Goal: Information Seeking & Learning: Check status

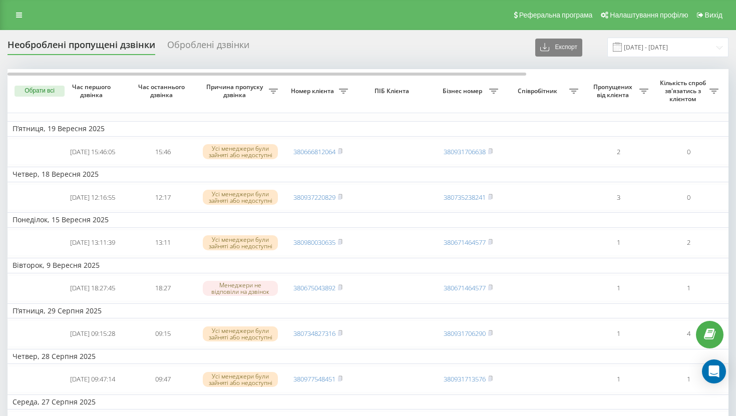
click at [621, 46] on span at bounding box center [616, 47] width 9 height 9
click at [647, 48] on input "[DATE] - [DATE]" at bounding box center [667, 48] width 121 height 20
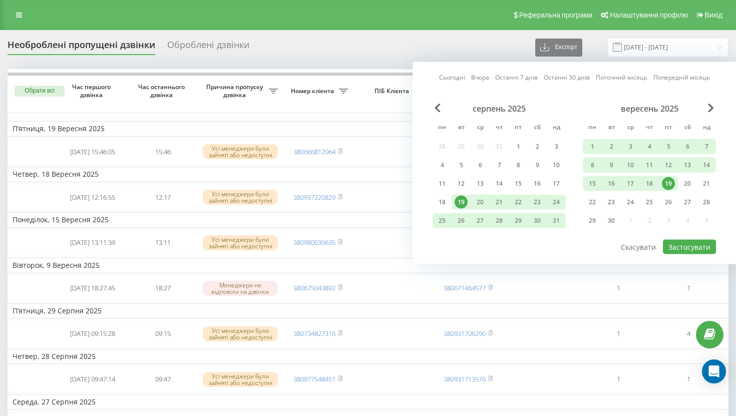
click at [448, 77] on link "Сьогодні" at bounding box center [452, 78] width 26 height 10
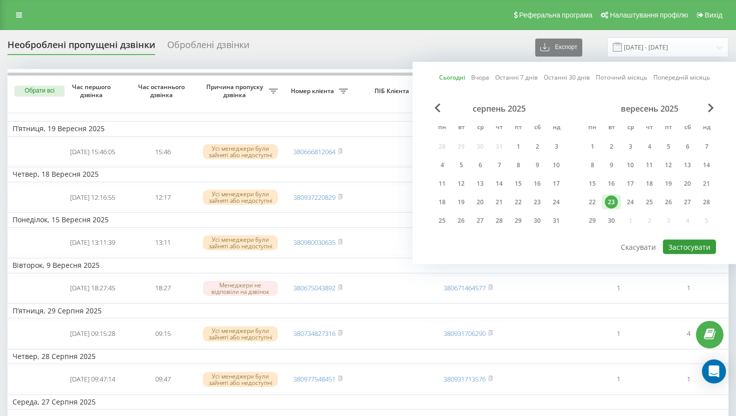
click at [685, 246] on button "Застосувати" at bounding box center [688, 247] width 53 height 15
type input "[DATE] - [DATE]"
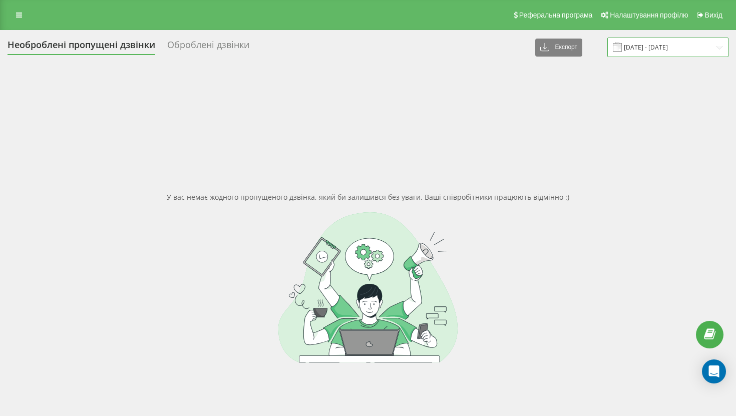
click at [650, 46] on input "[DATE] - [DATE]" at bounding box center [667, 48] width 121 height 20
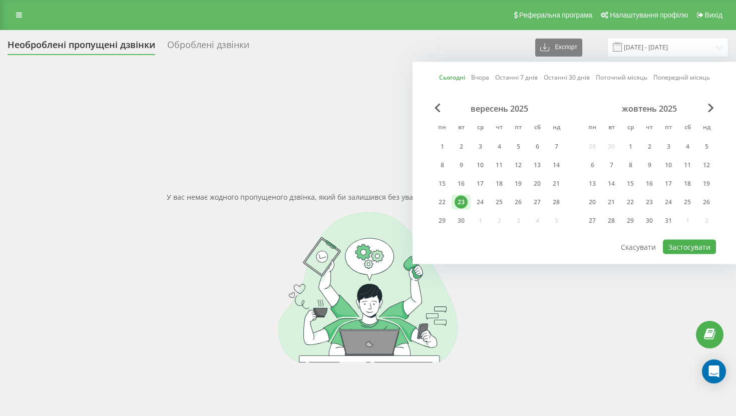
click at [456, 76] on link "Сьогодні" at bounding box center [452, 78] width 26 height 10
click at [512, 81] on link "Останні 7 днів" at bounding box center [516, 78] width 43 height 10
click at [680, 250] on button "Застосувати" at bounding box center [688, 247] width 53 height 15
type input "17.09.2025 - 23.09.2025"
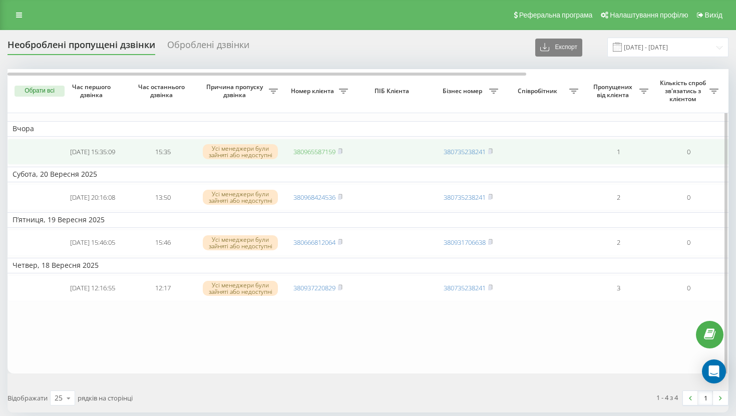
click at [319, 151] on link "380965587159" at bounding box center [314, 151] width 42 height 9
click at [342, 150] on icon at bounding box center [340, 150] width 4 height 5
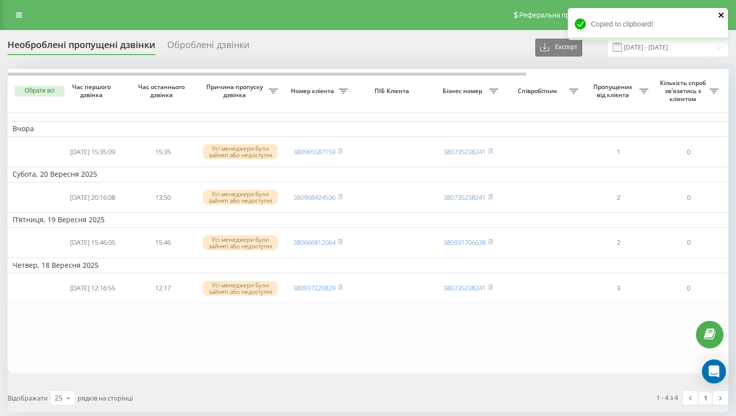
click at [719, 15] on icon "close" at bounding box center [721, 15] width 7 height 8
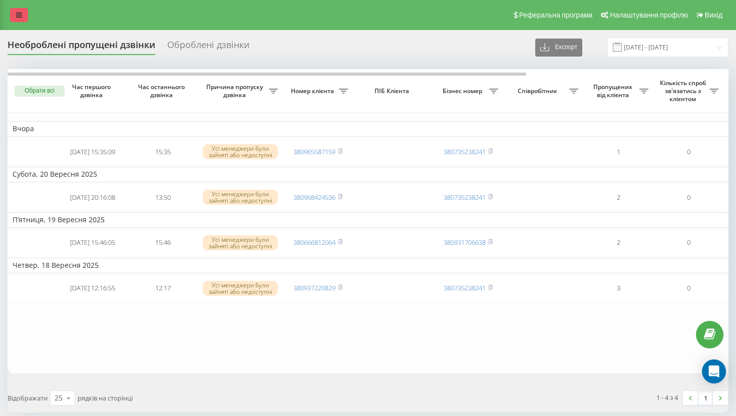
click at [16, 17] on icon at bounding box center [19, 15] width 6 height 7
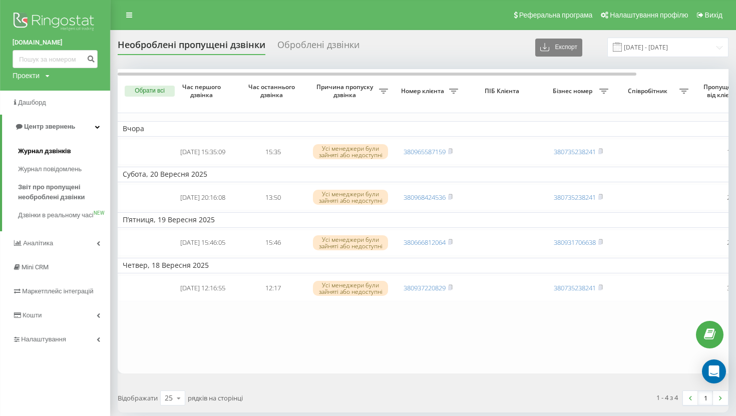
click at [48, 145] on link "Журнал дзвінків" at bounding box center [64, 151] width 92 height 18
click at [56, 57] on input at bounding box center [55, 59] width 85 height 18
paste input "380965587159"
type input "380965587159"
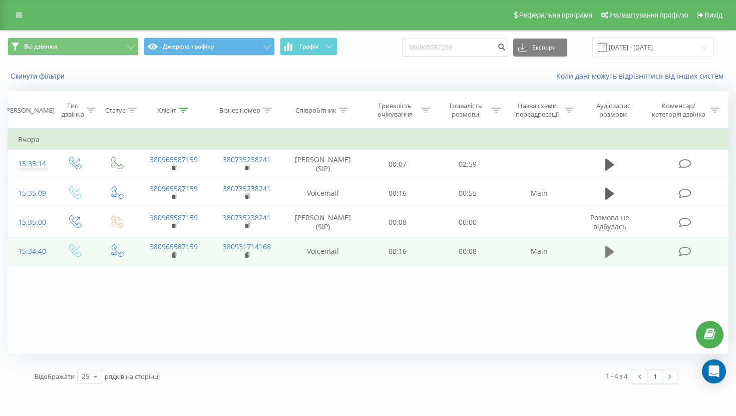
click at [612, 255] on icon at bounding box center [609, 252] width 9 height 14
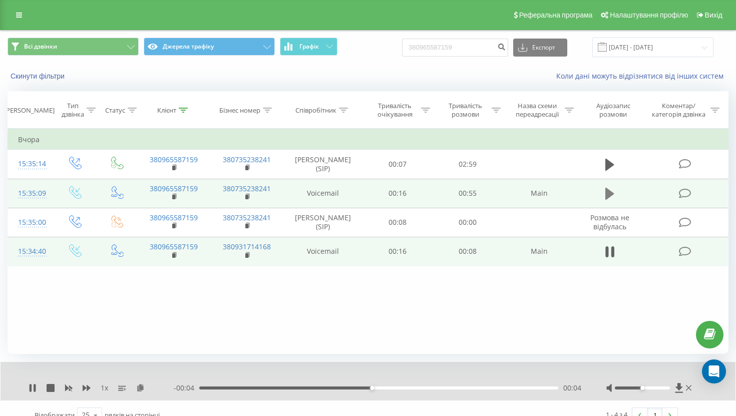
click at [611, 192] on icon at bounding box center [609, 194] width 9 height 12
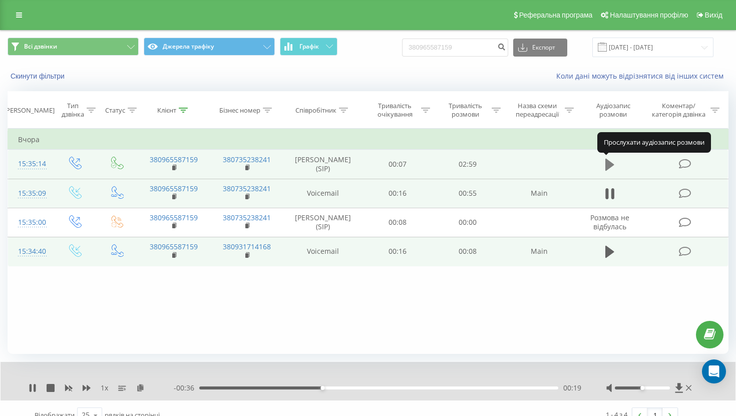
click at [607, 163] on icon at bounding box center [609, 165] width 9 height 12
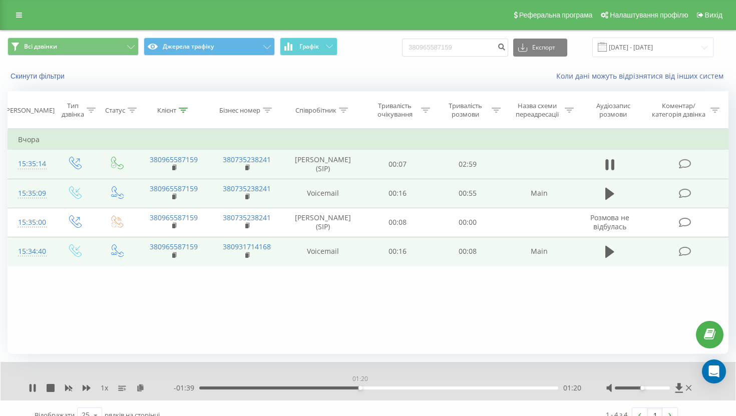
click at [360, 389] on div "01:20" at bounding box center [378, 387] width 359 height 3
click at [497, 389] on div "01:21" at bounding box center [378, 387] width 359 height 3
click at [38, 391] on div "1 x" at bounding box center [101, 388] width 145 height 10
click at [36, 390] on icon at bounding box center [35, 388] width 2 height 8
click at [669, 51] on input "23.06.2025 - 23.09.2025" at bounding box center [652, 48] width 121 height 20
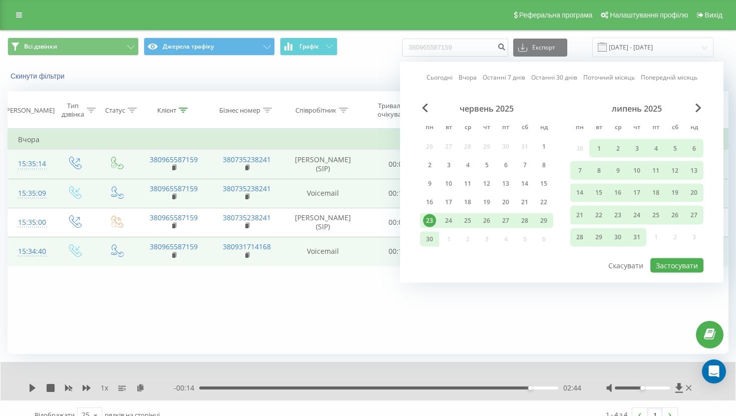
click at [449, 77] on link "Сьогодні" at bounding box center [439, 78] width 26 height 10
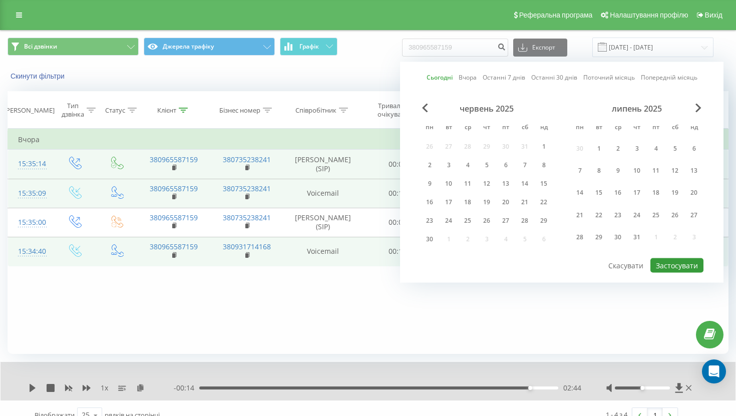
click at [675, 258] on button "Застосувати" at bounding box center [676, 265] width 53 height 15
type input "23.09.2025 - 23.09.2025"
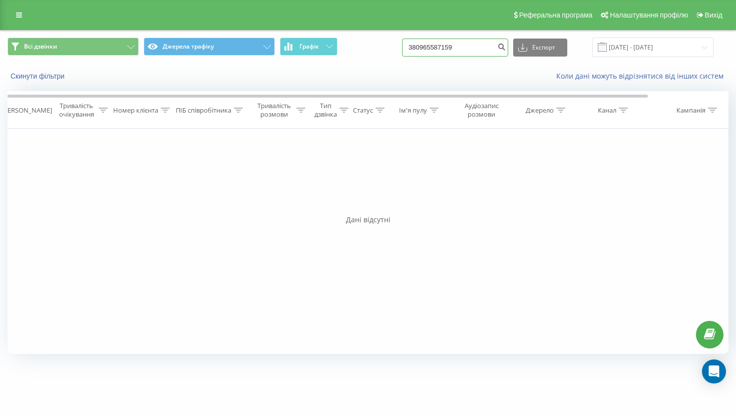
click at [479, 45] on input "380965587159" at bounding box center [455, 48] width 106 height 18
click at [652, 47] on input "[DATE] - [DATE]" at bounding box center [652, 48] width 121 height 20
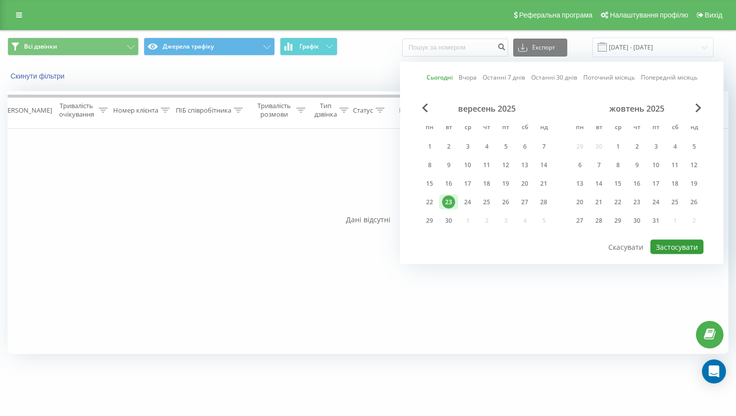
click at [671, 244] on button "Застосувати" at bounding box center [676, 247] width 53 height 15
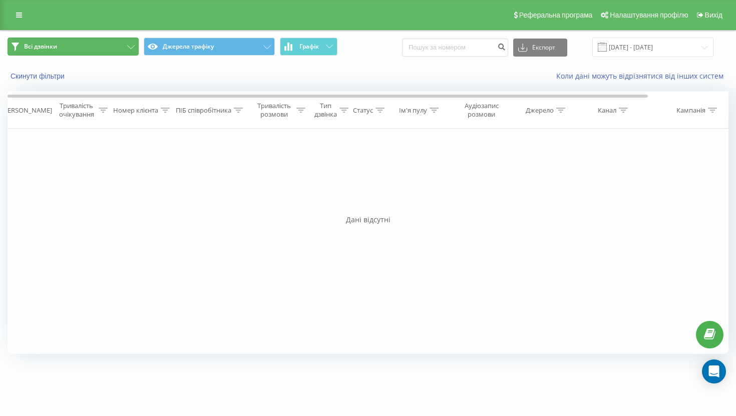
click at [112, 52] on button "Всі дзвінки" at bounding box center [73, 47] width 131 height 18
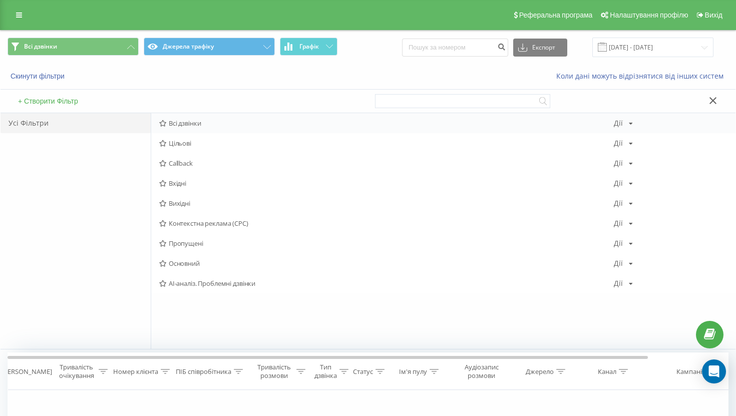
click at [196, 127] on span "Всі дзвінки" at bounding box center [386, 123] width 454 height 7
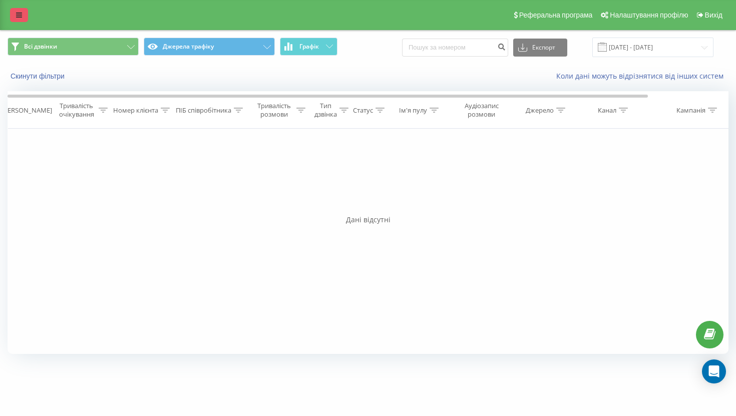
click at [14, 17] on link at bounding box center [19, 15] width 18 height 14
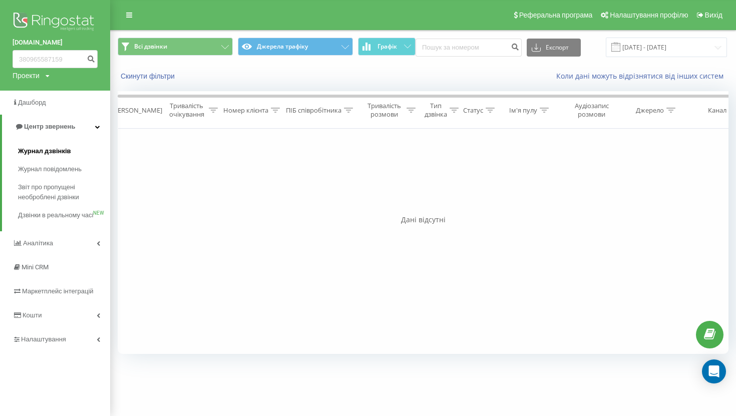
click at [67, 153] on span "Журнал дзвінків" at bounding box center [44, 151] width 53 height 10
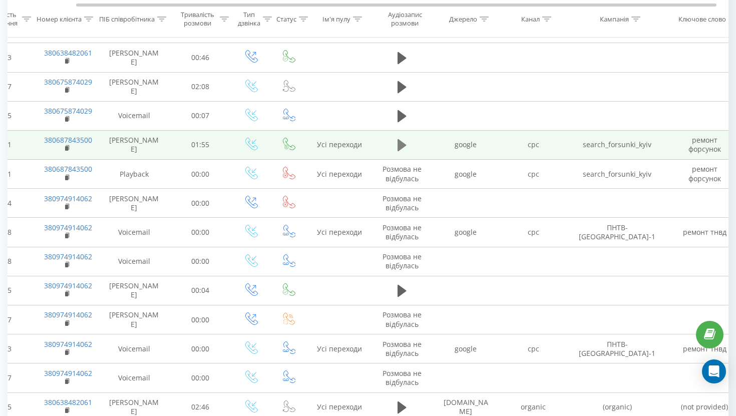
click at [400, 146] on icon at bounding box center [401, 145] width 9 height 12
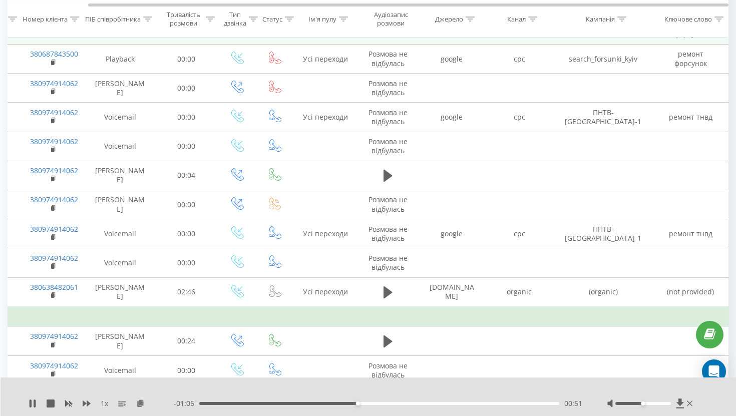
click at [31, 409] on div "1 x - 01:05 00:51 00:51" at bounding box center [369, 396] width 736 height 39
click at [32, 403] on icon at bounding box center [33, 403] width 8 height 8
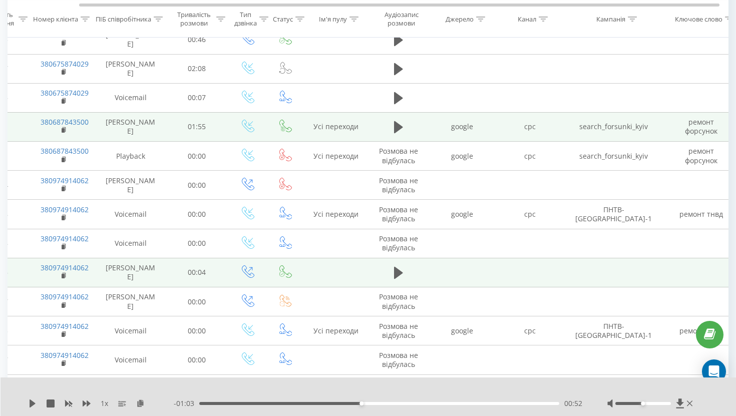
scroll to position [236, 0]
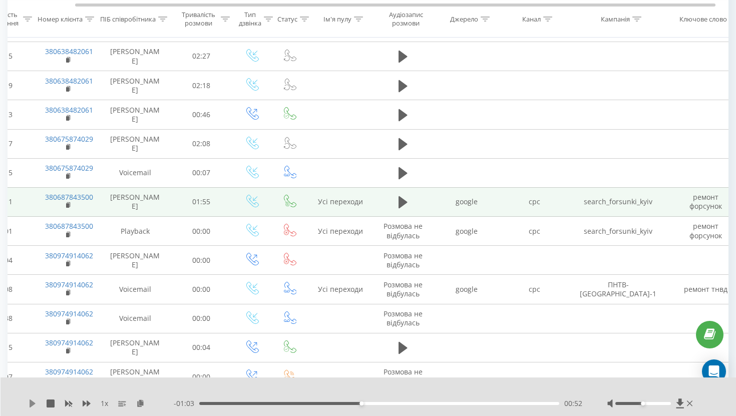
click at [31, 404] on icon at bounding box center [33, 403] width 6 height 8
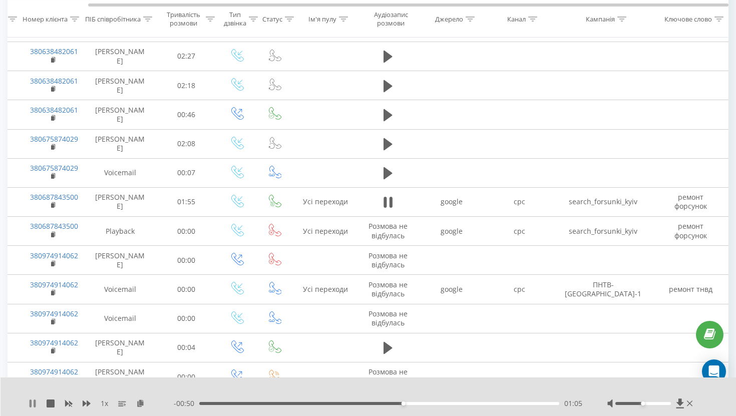
click at [30, 403] on icon at bounding box center [31, 403] width 2 height 8
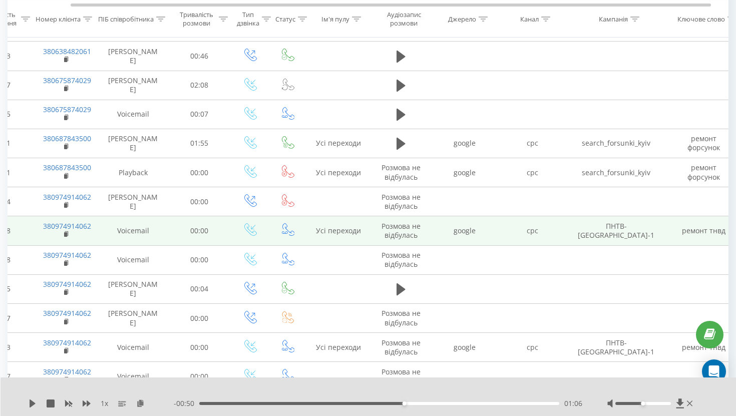
scroll to position [0, 74]
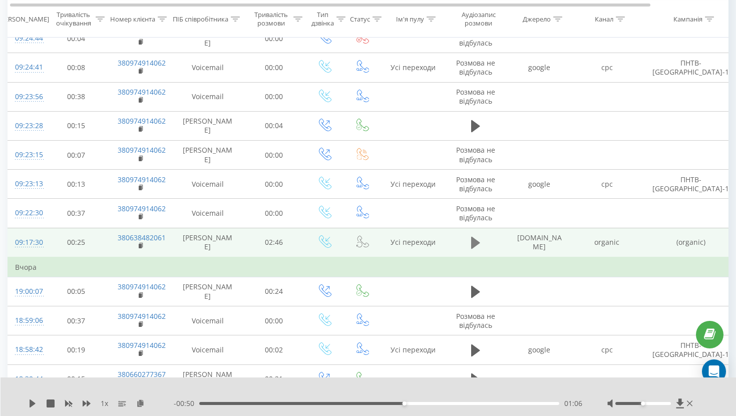
click at [471, 243] on icon at bounding box center [475, 243] width 9 height 12
click at [30, 405] on icon at bounding box center [31, 403] width 2 height 8
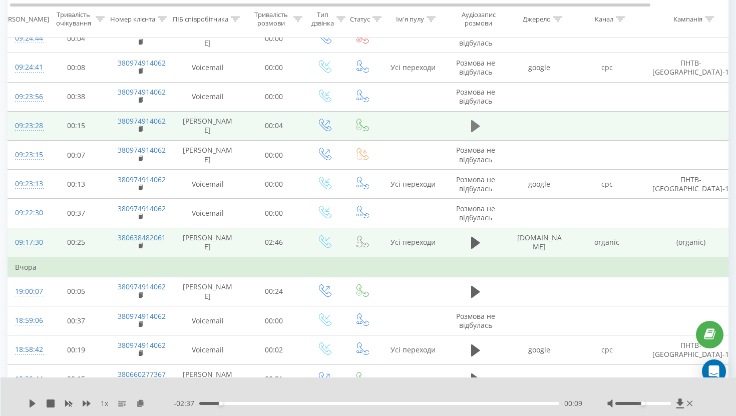
click at [473, 122] on icon at bounding box center [475, 126] width 9 height 14
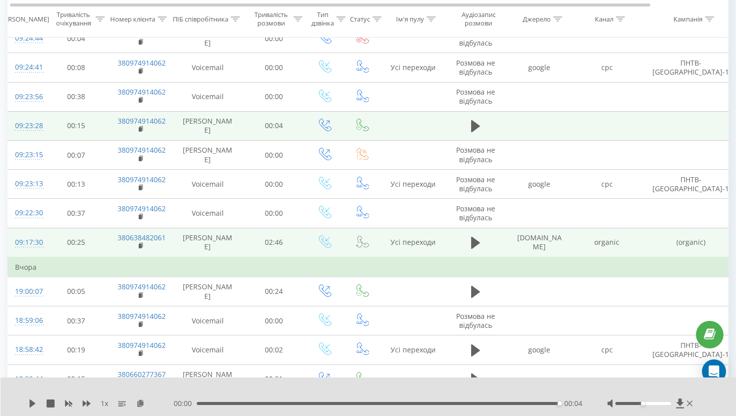
click at [479, 128] on button at bounding box center [475, 126] width 15 height 15
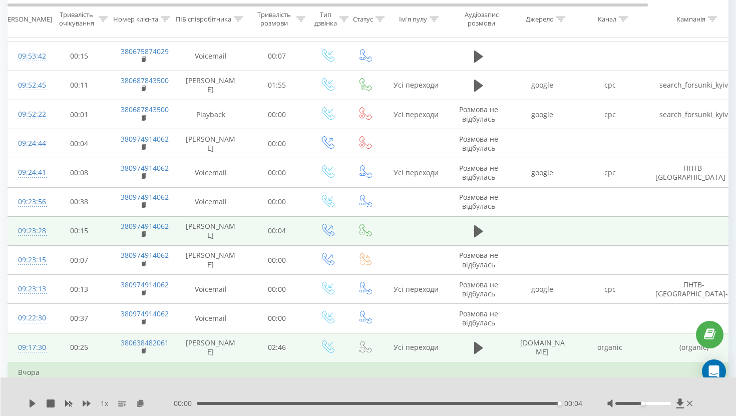
scroll to position [0, 3]
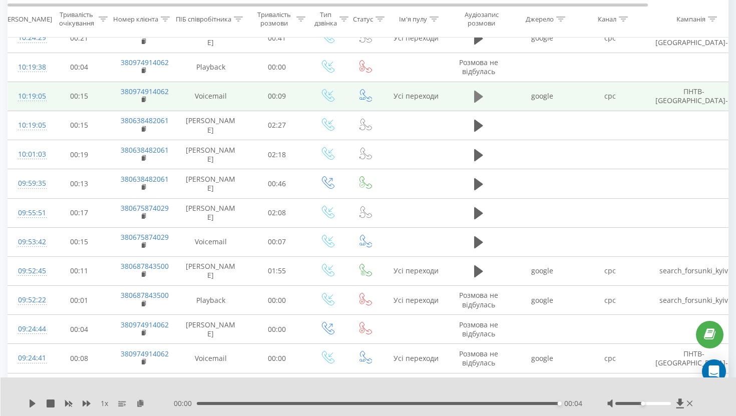
click at [480, 101] on icon at bounding box center [478, 97] width 9 height 14
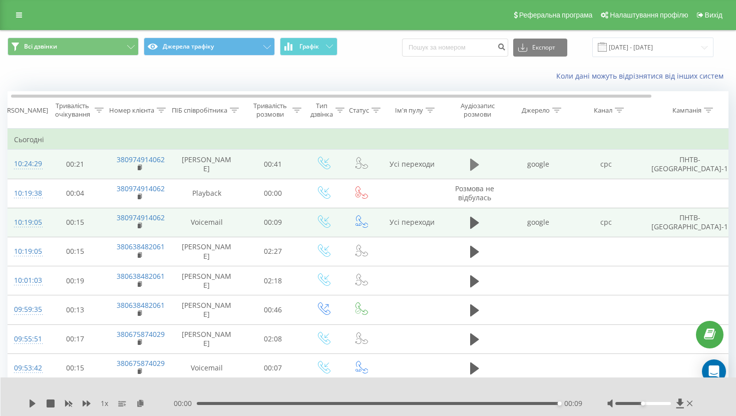
click at [471, 171] on icon at bounding box center [474, 165] width 9 height 14
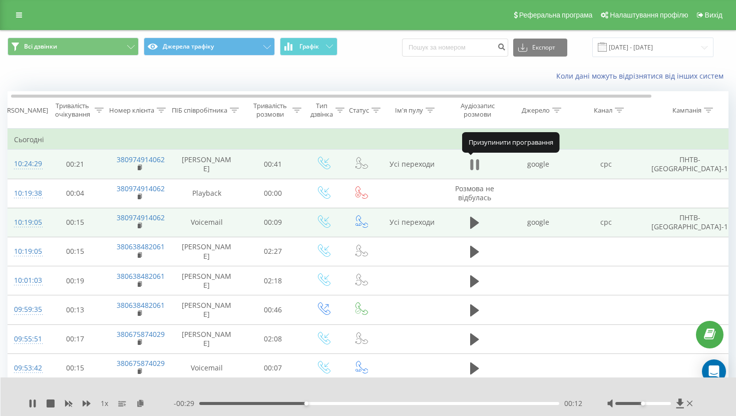
click at [474, 164] on icon at bounding box center [474, 165] width 9 height 14
